Goal: Find specific page/section: Find specific page/section

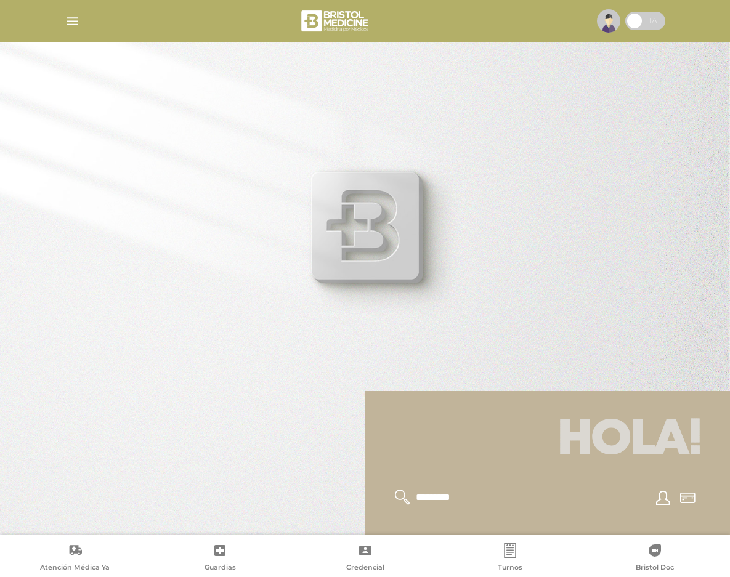
click at [70, 14] on img "button" at bounding box center [72, 21] width 15 height 15
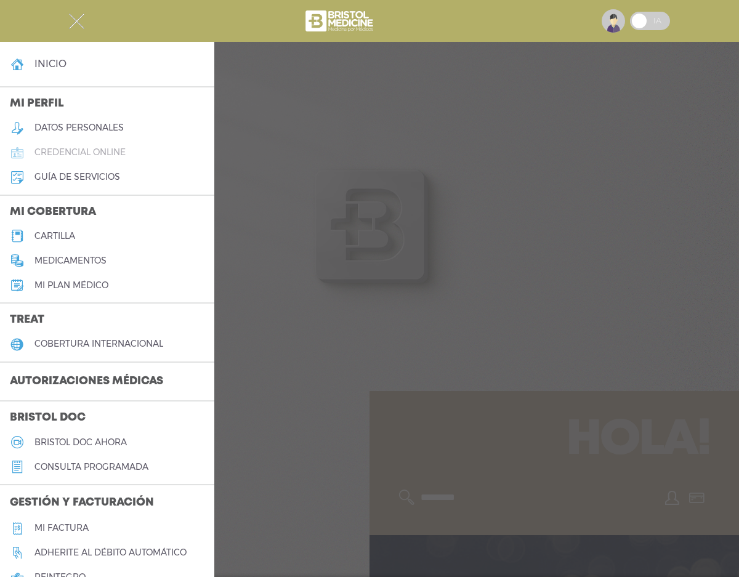
click at [92, 158] on h5 "credencial online" at bounding box center [80, 152] width 91 height 10
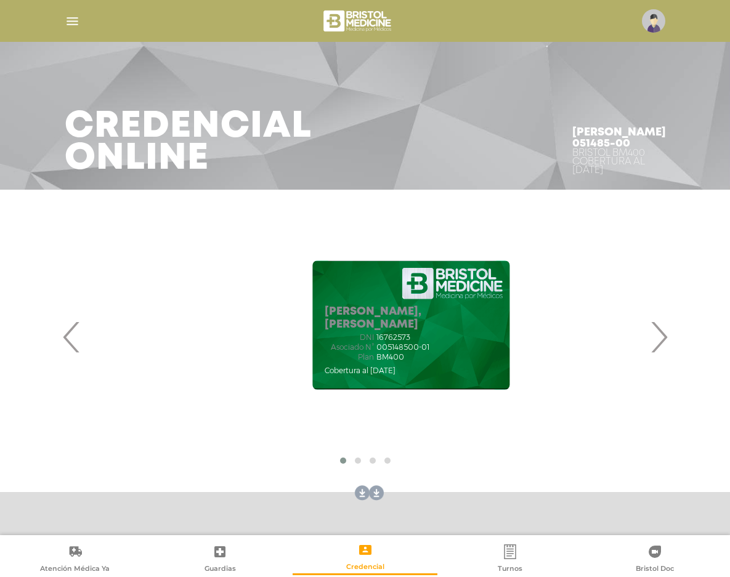
drag, startPoint x: 395, startPoint y: 323, endPoint x: 588, endPoint y: 389, distance: 203.8
click at [588, 389] on div "CLAUDIO, IANNONE DNI 16762573 Asociado N° 005148500-01 Plan BM400" at bounding box center [411, 325] width 572 height 246
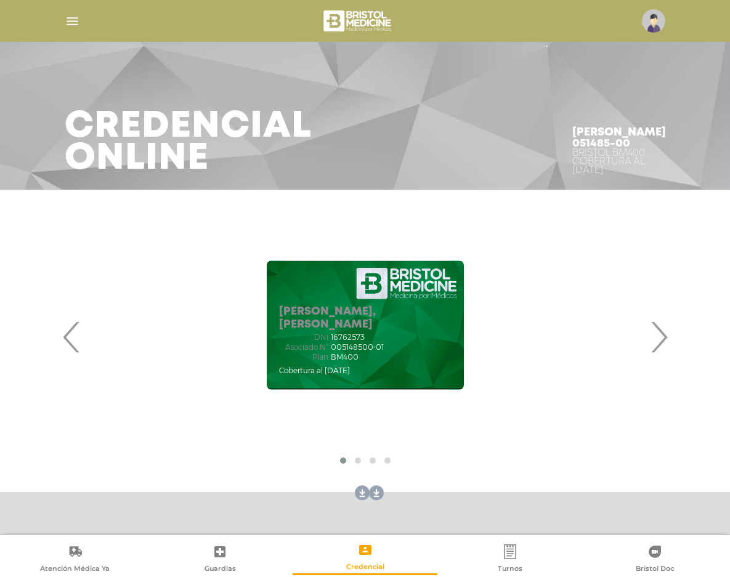
click at [337, 343] on span "005148500-01" at bounding box center [357, 347] width 53 height 9
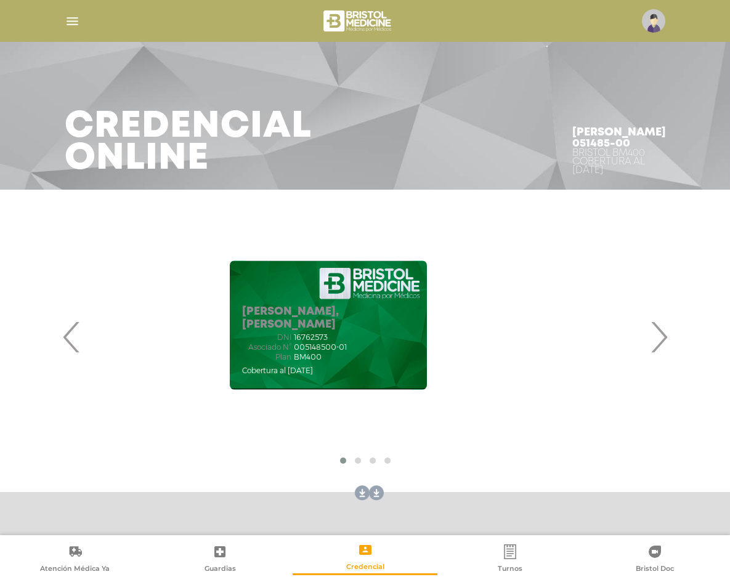
drag, startPoint x: 390, startPoint y: 337, endPoint x: 354, endPoint y: 341, distance: 36.6
click at [354, 341] on div "CLAUDIO, IANNONE DNI 16762573 Asociado N° 005148500-01 Plan BM400" at bounding box center [328, 325] width 197 height 129
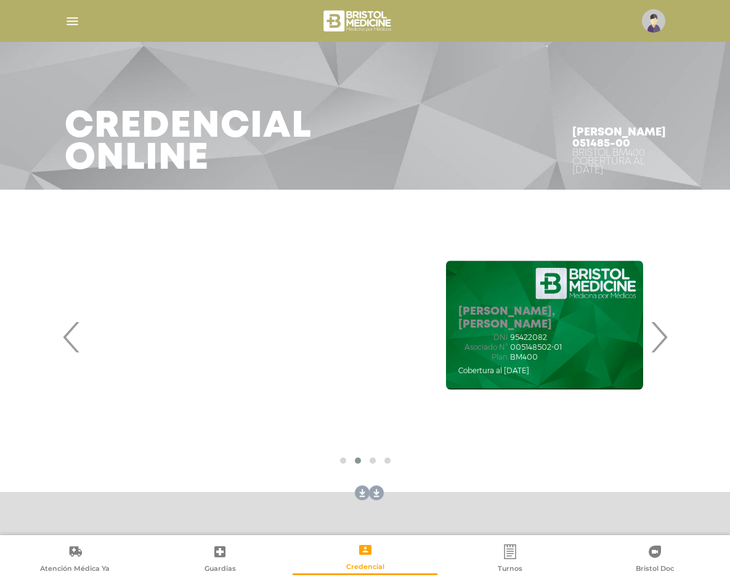
drag, startPoint x: 353, startPoint y: 341, endPoint x: 636, endPoint y: 358, distance: 283.9
click at [631, 358] on div "ANGELICA, ZUCCHIATTI DNI 95422082 Asociado N° 005148502-01 Plan BM400" at bounding box center [544, 342] width 173 height 72
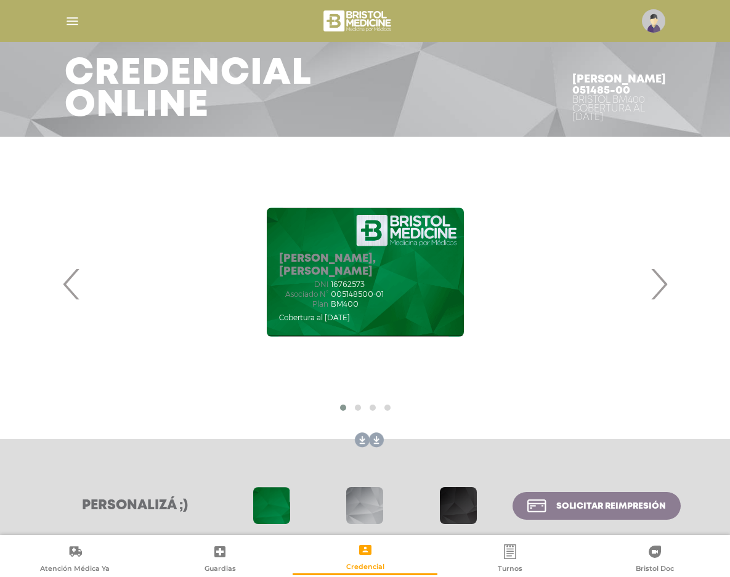
scroll to position [50, 0]
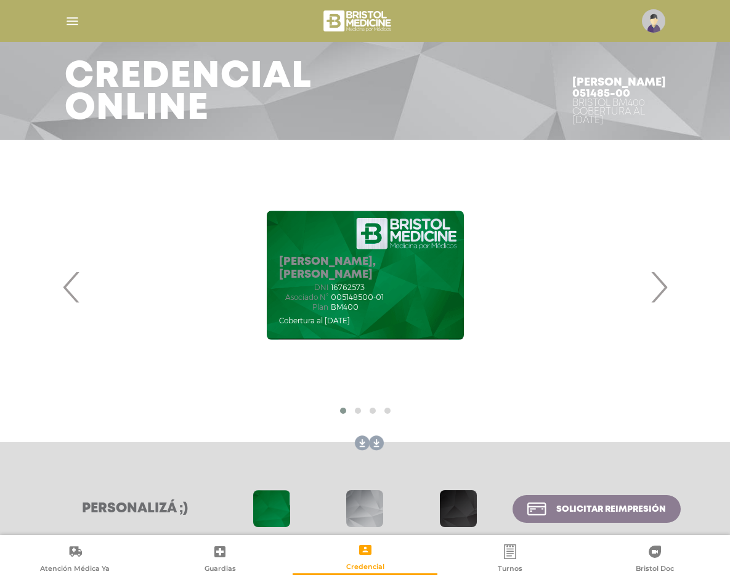
click at [652, 304] on span "›" at bounding box center [659, 287] width 24 height 67
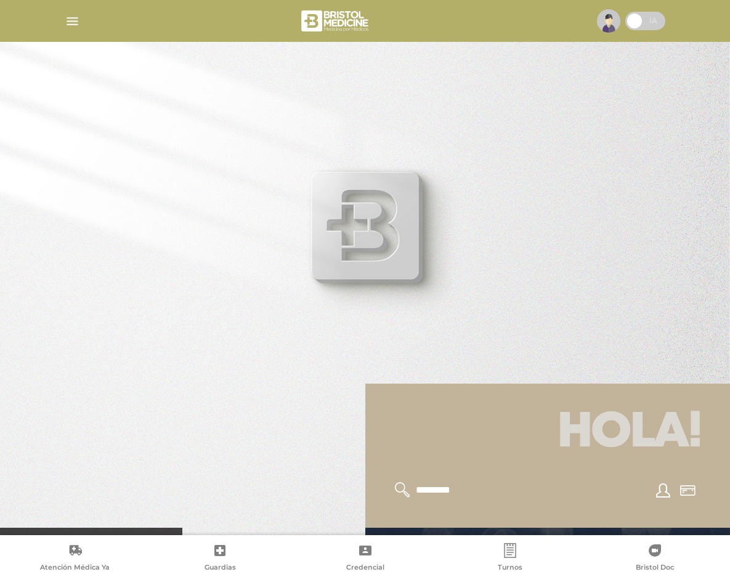
scroll to position [1, 0]
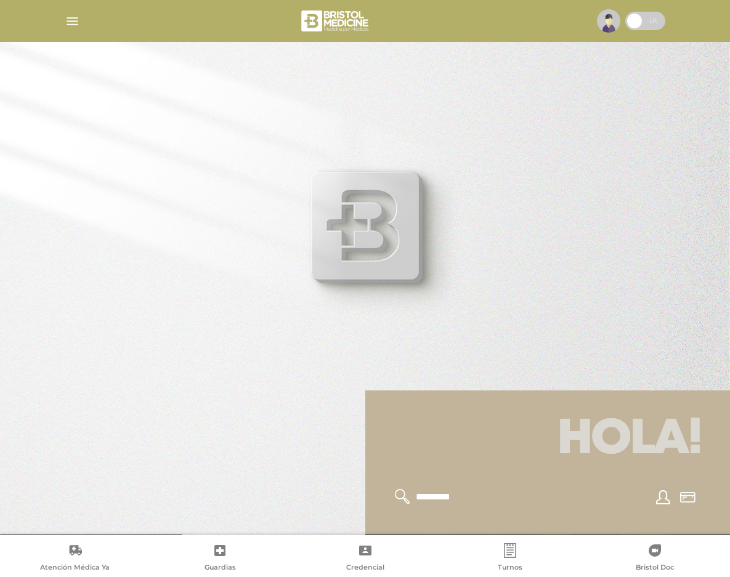
click at [65, 20] on img "button" at bounding box center [72, 21] width 15 height 15
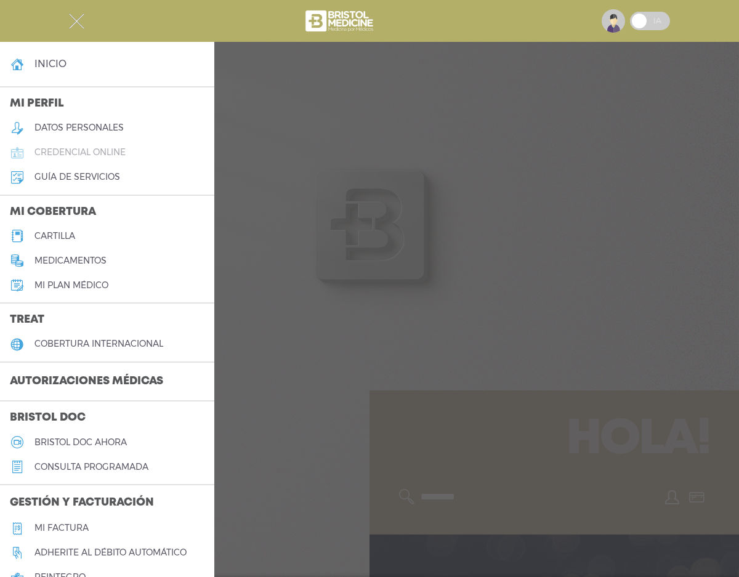
click at [106, 165] on link "credencial online" at bounding box center [107, 152] width 214 height 25
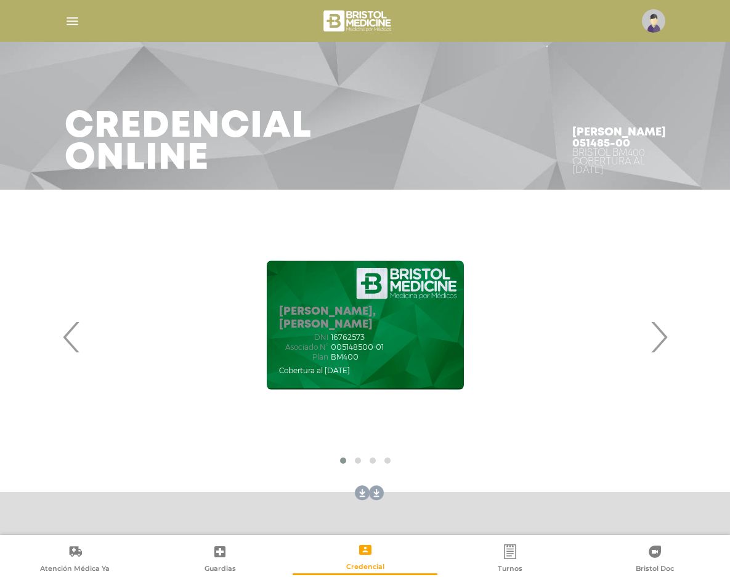
click at [668, 341] on span "›" at bounding box center [659, 337] width 24 height 67
click at [668, 340] on span "›" at bounding box center [659, 337] width 24 height 67
